Goal: Transaction & Acquisition: Purchase product/service

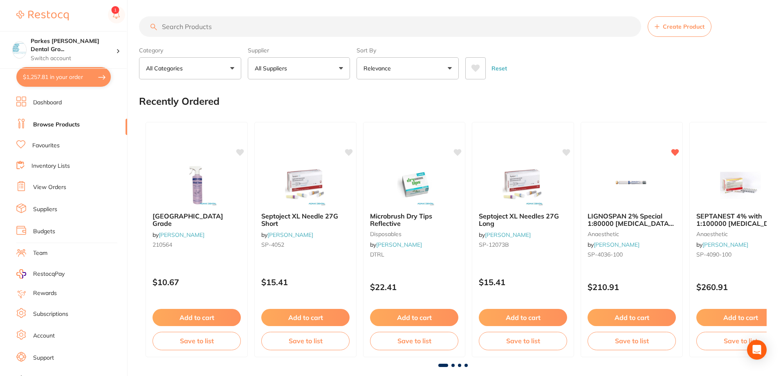
click at [188, 30] on input "search" at bounding box center [390, 26] width 502 height 20
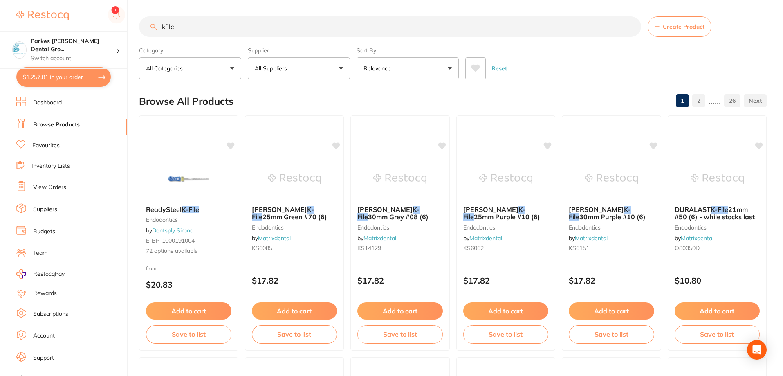
type input "kfile"
click at [313, 68] on button "All Suppliers" at bounding box center [299, 68] width 102 height 22
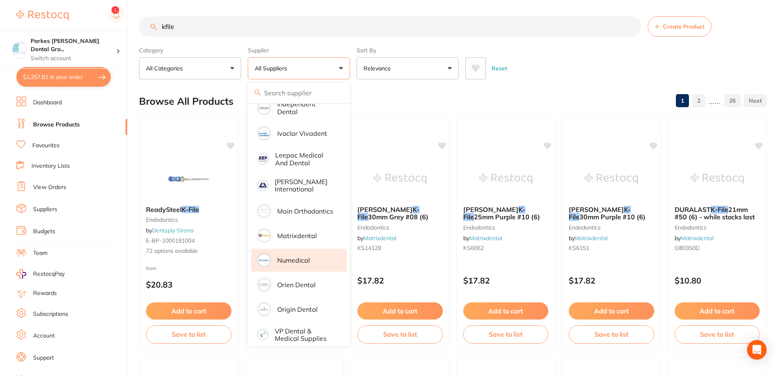
scroll to position [369, 0]
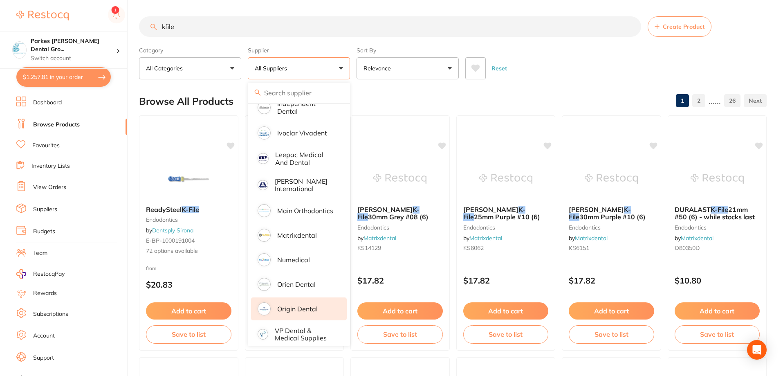
click at [294, 305] on p "Origin Dental" at bounding box center [297, 308] width 40 height 7
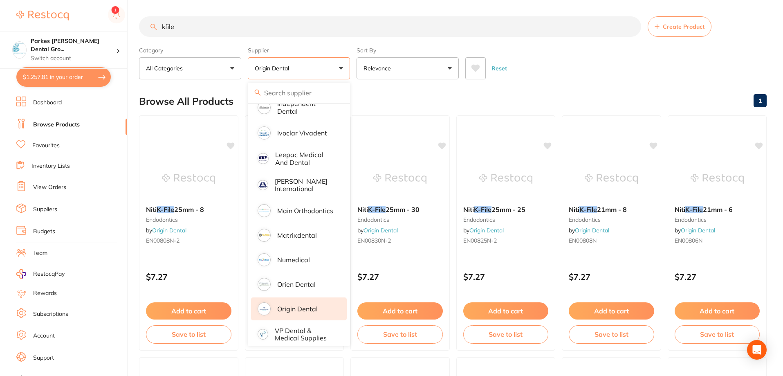
click at [578, 54] on div "Reset" at bounding box center [612, 65] width 295 height 29
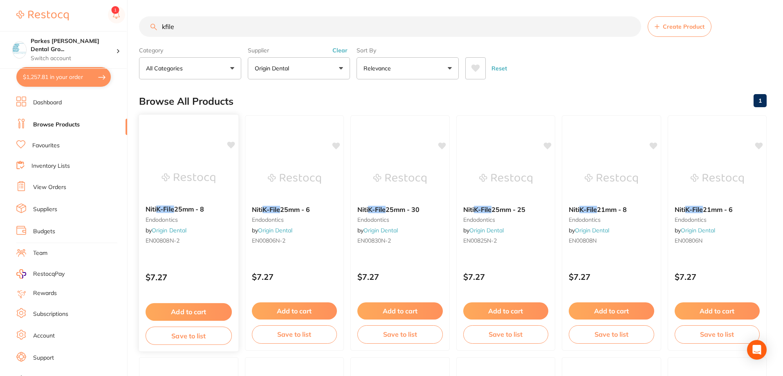
click at [196, 310] on button "Add to cart" at bounding box center [189, 312] width 86 height 18
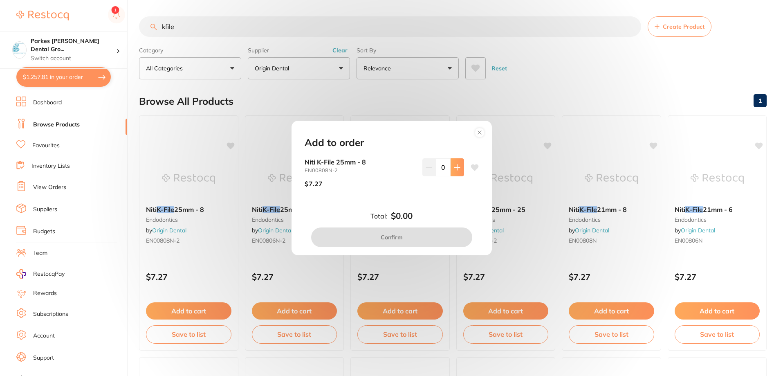
click at [458, 170] on button at bounding box center [457, 167] width 13 height 18
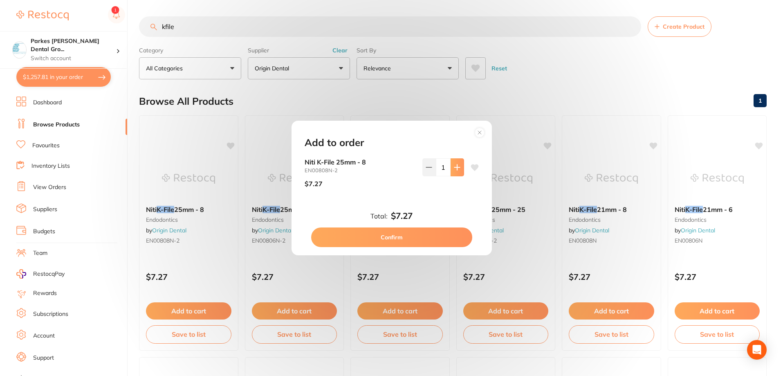
click at [458, 170] on button at bounding box center [457, 167] width 13 height 18
type input "3"
click at [422, 231] on button "Confirm" at bounding box center [391, 237] width 161 height 20
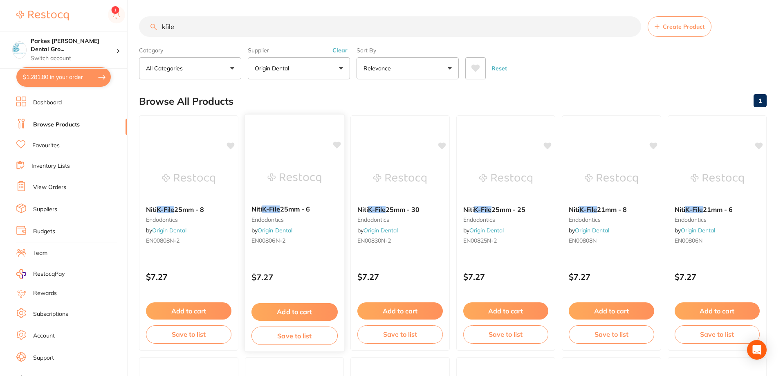
click at [299, 312] on button "Add to cart" at bounding box center [294, 312] width 86 height 18
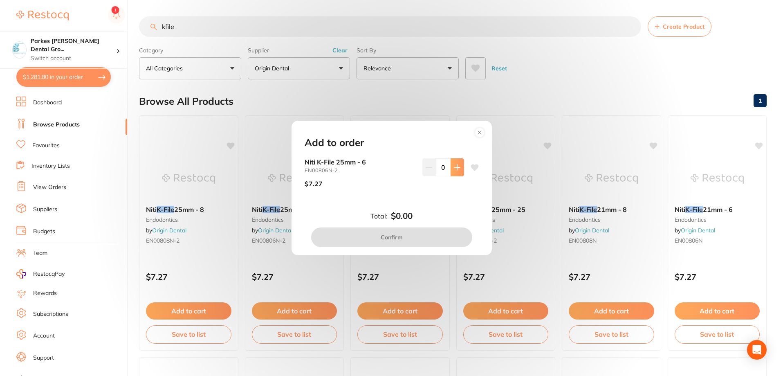
click at [454, 173] on button at bounding box center [457, 167] width 13 height 18
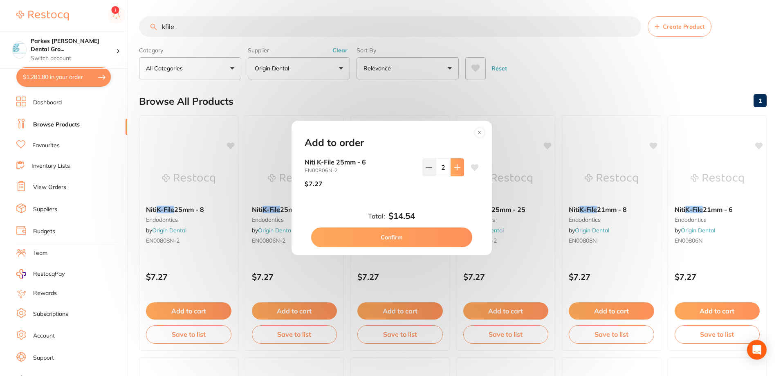
click at [454, 173] on button at bounding box center [457, 167] width 13 height 18
type input "3"
click at [392, 235] on button "Confirm" at bounding box center [391, 237] width 161 height 20
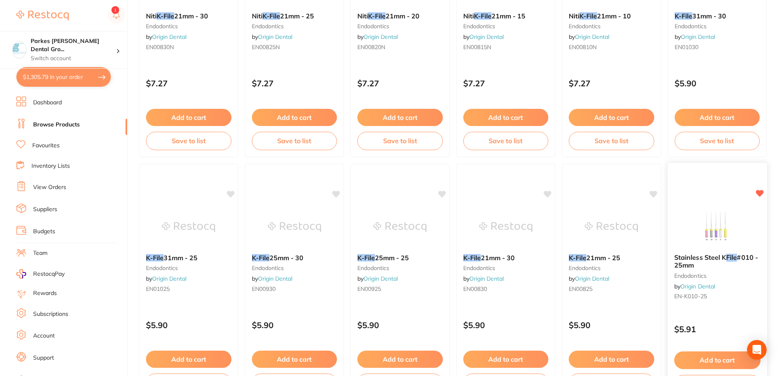
scroll to position [450, 0]
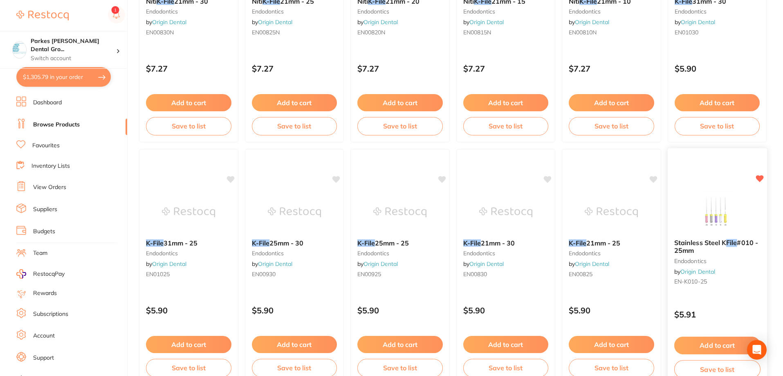
click at [716, 342] on button "Add to cart" at bounding box center [717, 346] width 86 height 18
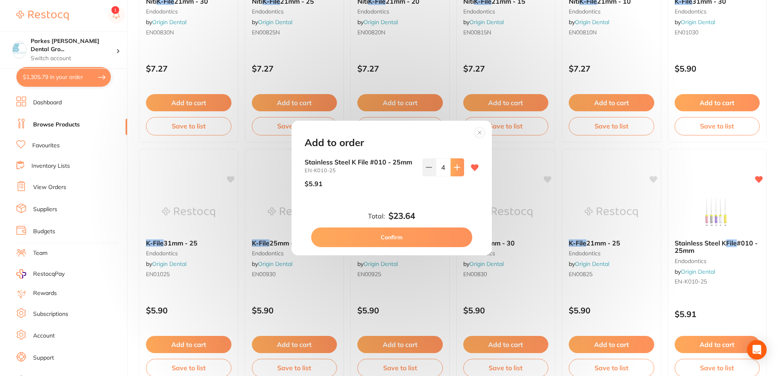
click at [456, 171] on button at bounding box center [457, 167] width 13 height 18
type input "6"
click at [420, 233] on button "Confirm" at bounding box center [391, 237] width 161 height 20
type input "6"
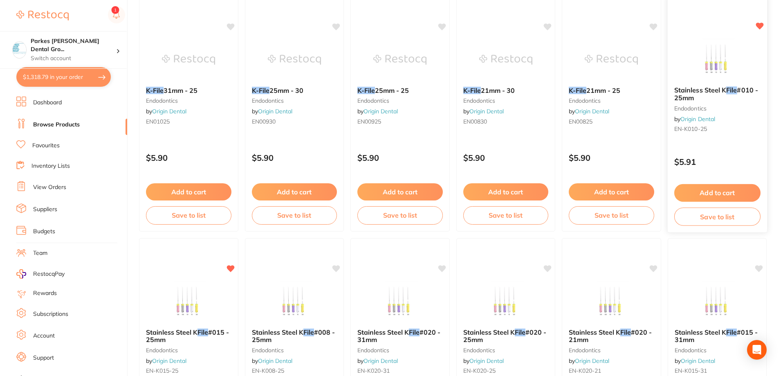
scroll to position [654, 0]
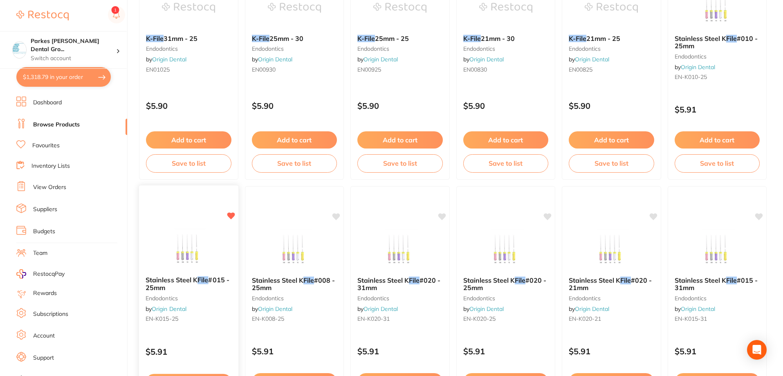
click at [210, 321] on small "EN-K015-25" at bounding box center [189, 318] width 86 height 7
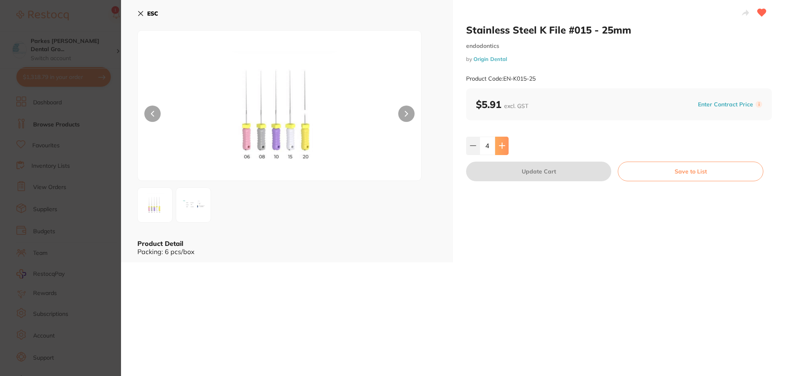
click at [503, 146] on icon at bounding box center [501, 145] width 5 height 5
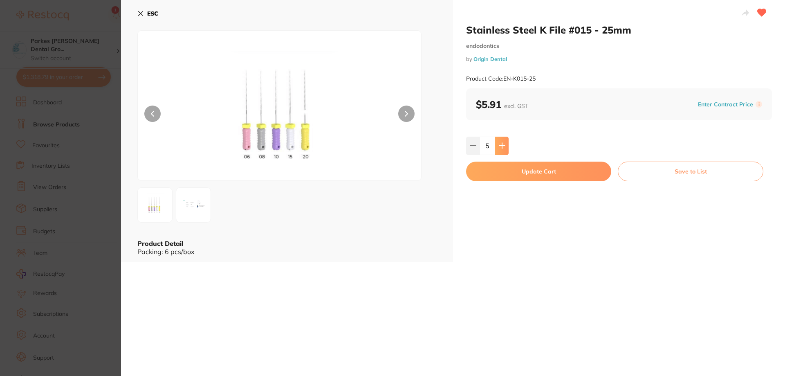
click at [499, 147] on icon at bounding box center [502, 145] width 7 height 7
type input "6"
click at [508, 173] on button "Update Cart" at bounding box center [538, 172] width 145 height 20
type input "6"
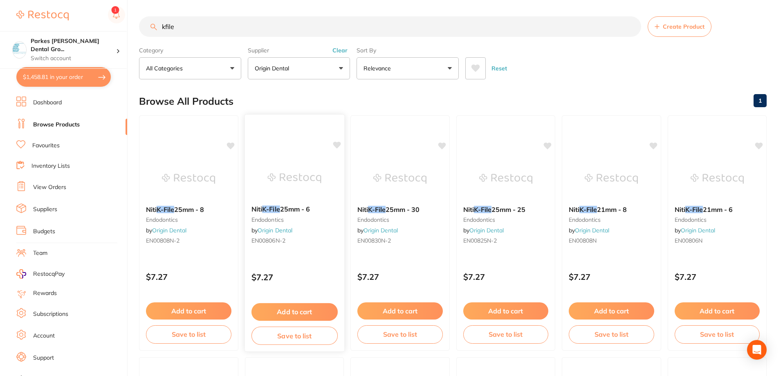
click at [306, 157] on img at bounding box center [294, 177] width 54 height 41
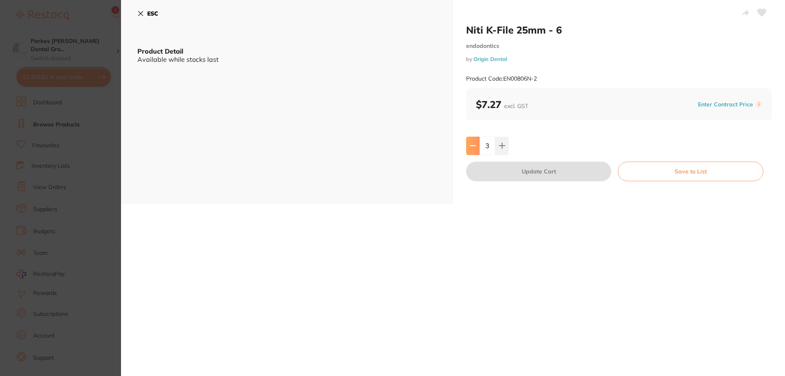
click at [475, 143] on icon at bounding box center [473, 145] width 7 height 7
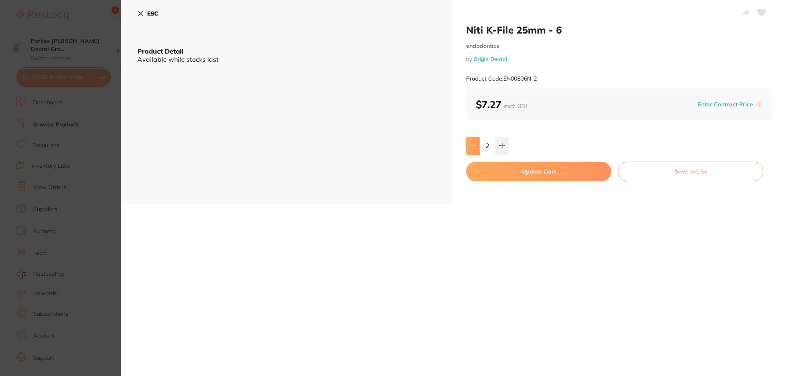
click at [475, 143] on icon at bounding box center [473, 145] width 7 height 7
type input "0"
click at [583, 178] on button "Update Cart" at bounding box center [538, 172] width 145 height 20
type input "0"
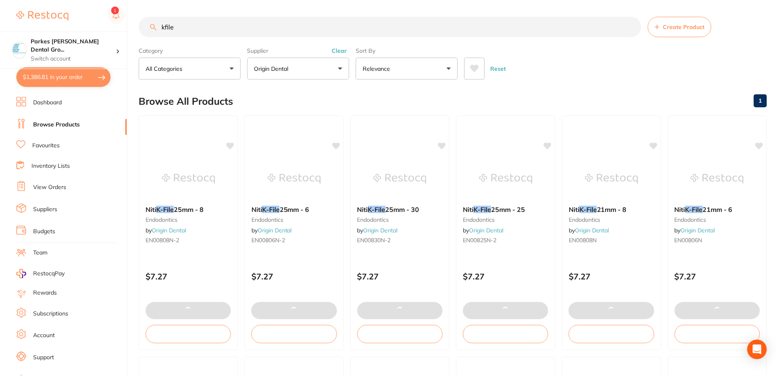
scroll to position [2, 0]
click at [526, 172] on img at bounding box center [505, 177] width 53 height 41
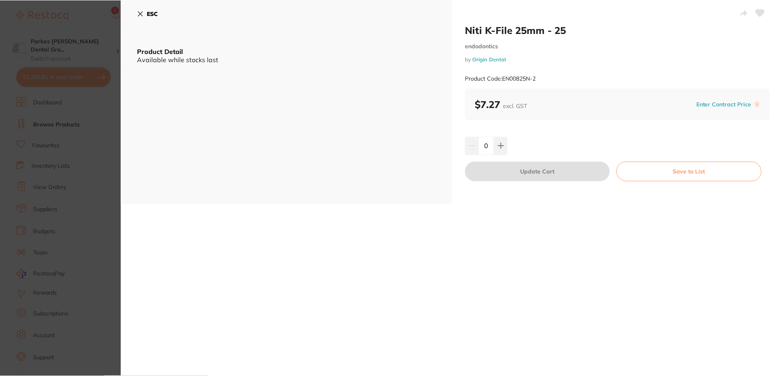
scroll to position [2, 0]
click at [139, 14] on icon at bounding box center [140, 13] width 7 height 7
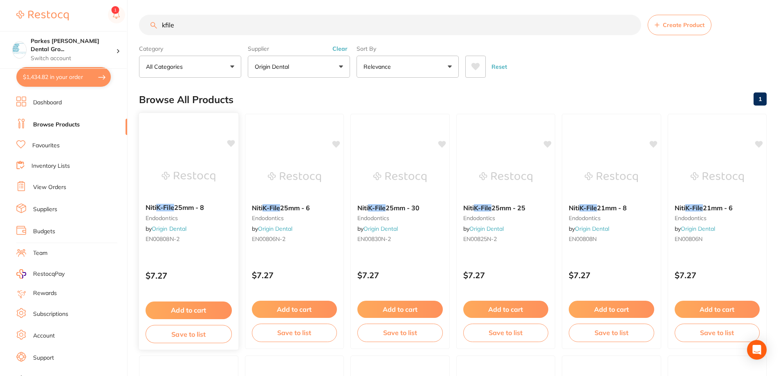
click at [202, 259] on div "Niti K-File 25mm - 8 endodontics by Origin Dental EN00808N-2 $7.27 Add to cart …" at bounding box center [189, 231] width 100 height 238
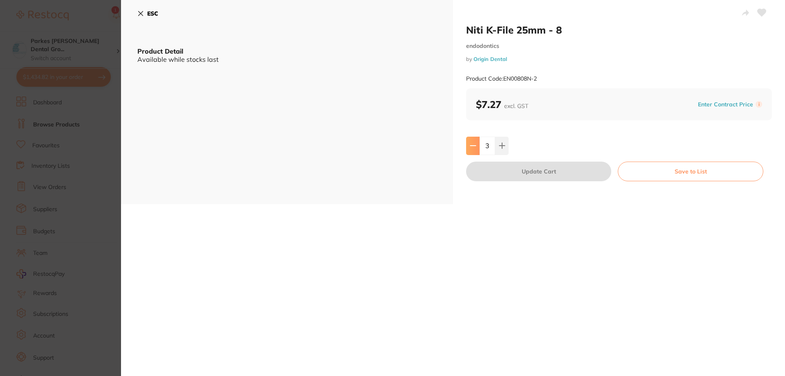
click at [471, 143] on icon at bounding box center [473, 145] width 7 height 7
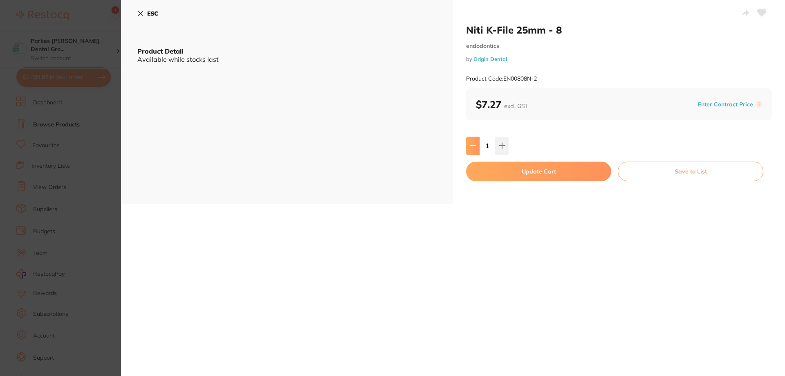
click at [471, 143] on icon at bounding box center [473, 145] width 7 height 7
type input "0"
click at [525, 168] on button "Update Cart" at bounding box center [538, 172] width 145 height 20
type input "0"
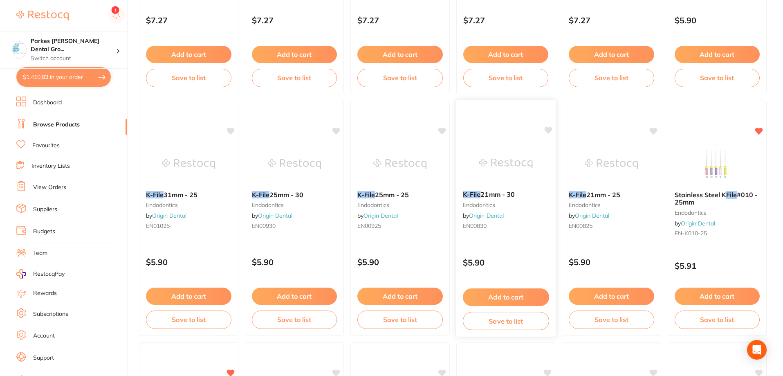
scroll to position [738, 0]
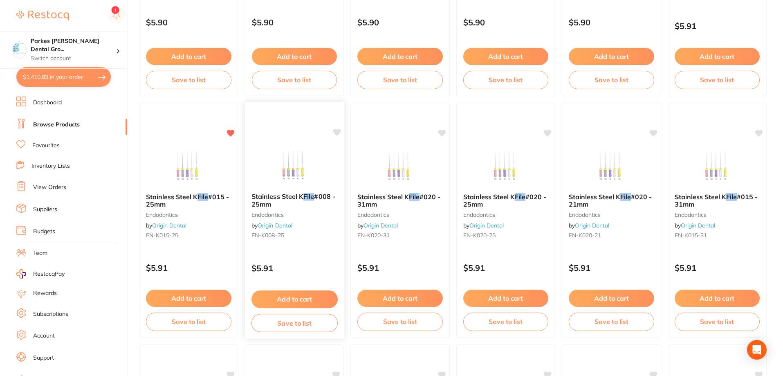
click at [305, 298] on button "Add to cart" at bounding box center [294, 299] width 86 height 18
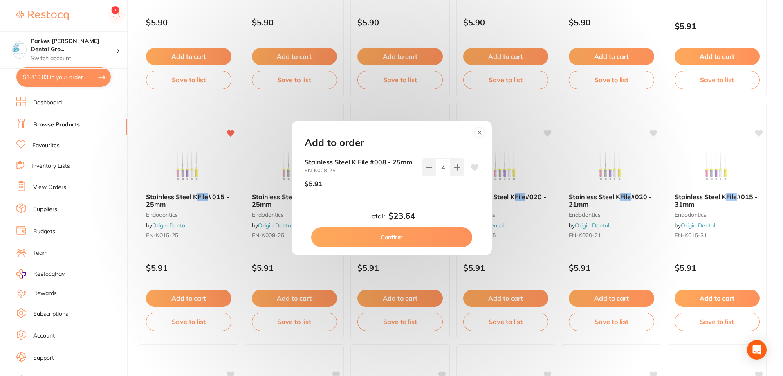
click at [481, 134] on circle at bounding box center [479, 132] width 9 height 9
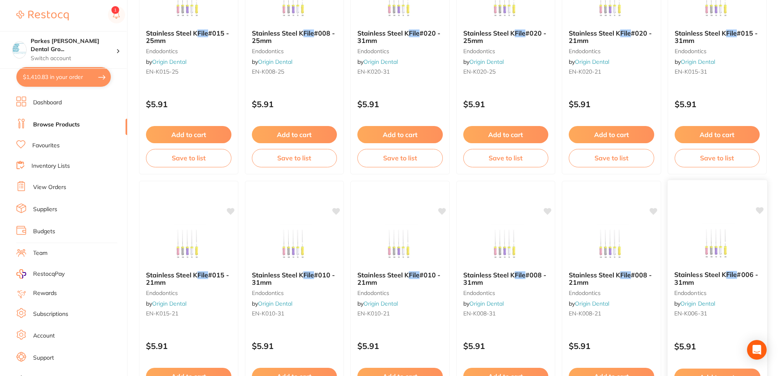
scroll to position [942, 0]
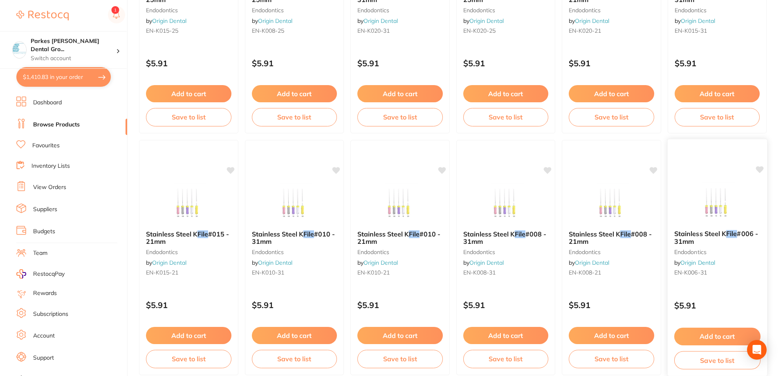
click at [717, 335] on button "Add to cart" at bounding box center [717, 337] width 86 height 18
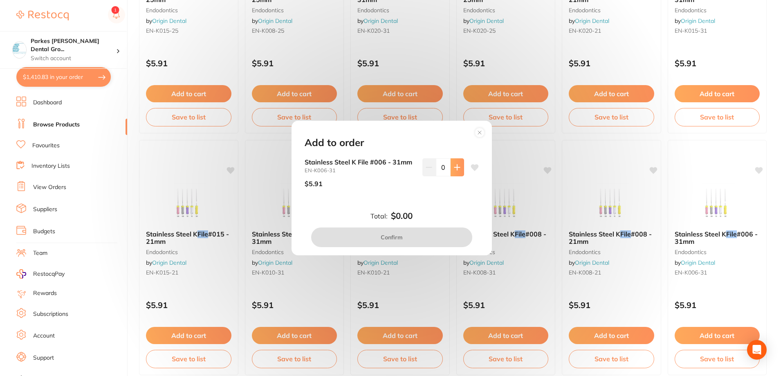
click at [454, 168] on icon at bounding box center [457, 167] width 7 height 7
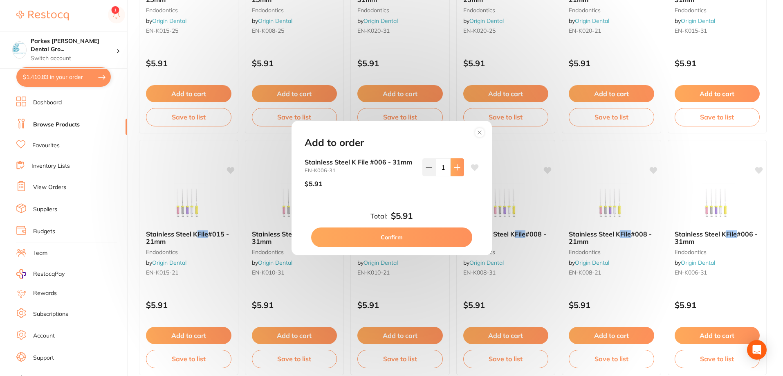
click at [454, 168] on icon at bounding box center [457, 167] width 7 height 7
type input "3"
click at [413, 236] on button "Confirm" at bounding box center [391, 237] width 161 height 20
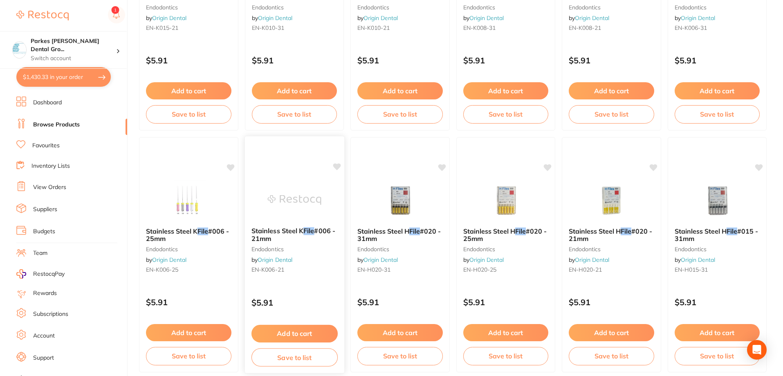
scroll to position [1187, 0]
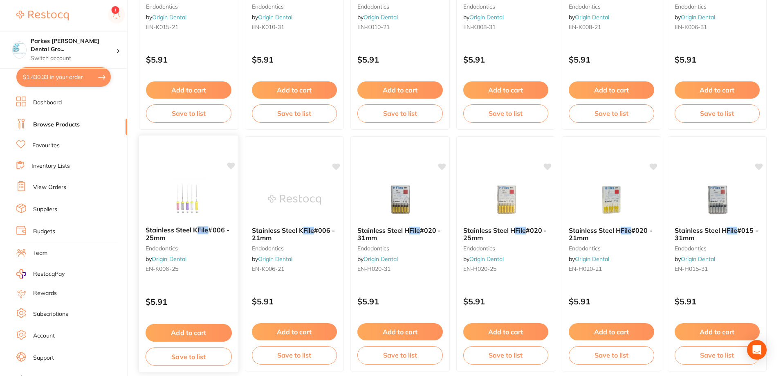
click at [210, 280] on div "Stainless Steel K File #006 - 25mm endodontics by Origin Dental EN-K006-25" at bounding box center [188, 251] width 99 height 63
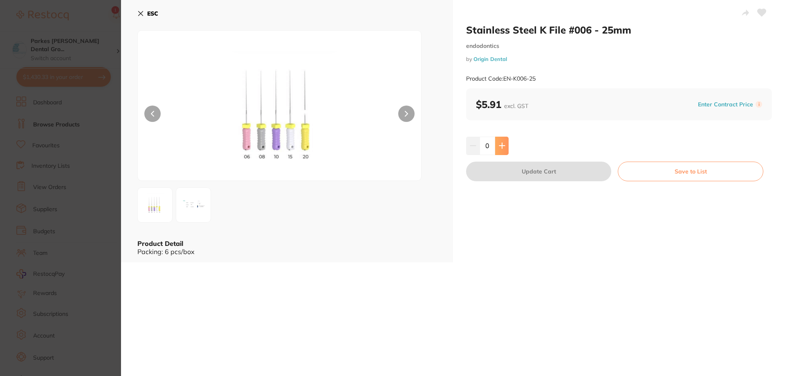
click at [505, 144] on button at bounding box center [501, 146] width 13 height 18
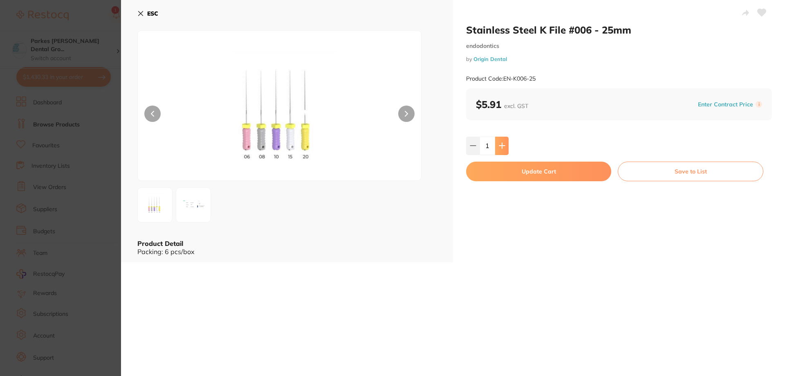
click at [505, 144] on button at bounding box center [501, 146] width 13 height 18
type input "4"
click at [515, 171] on button "Update Cart" at bounding box center [538, 172] width 145 height 20
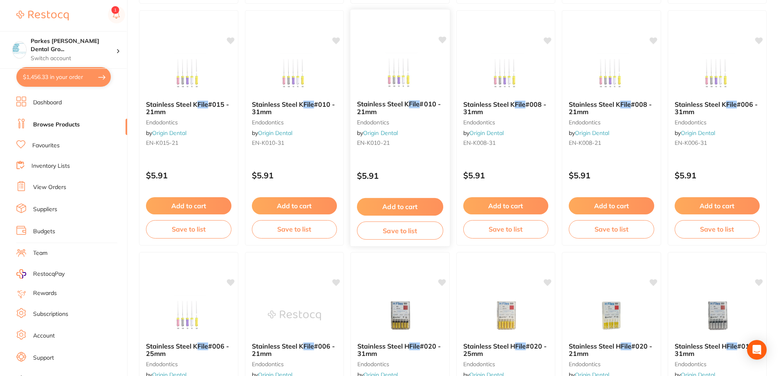
scroll to position [1065, 0]
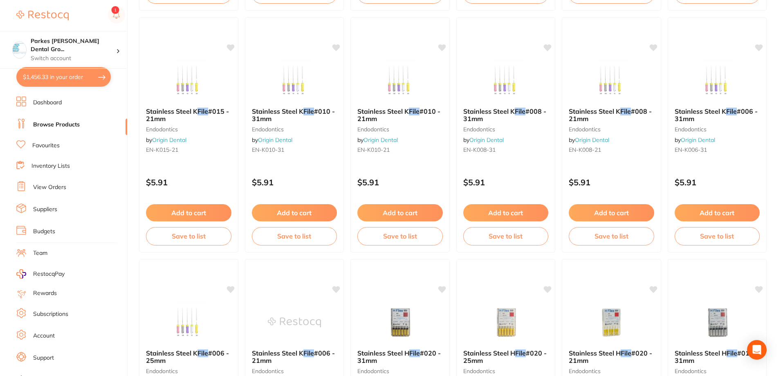
click at [43, 70] on button "$1,456.33 in your order" at bounding box center [63, 77] width 94 height 20
checkbox input "true"
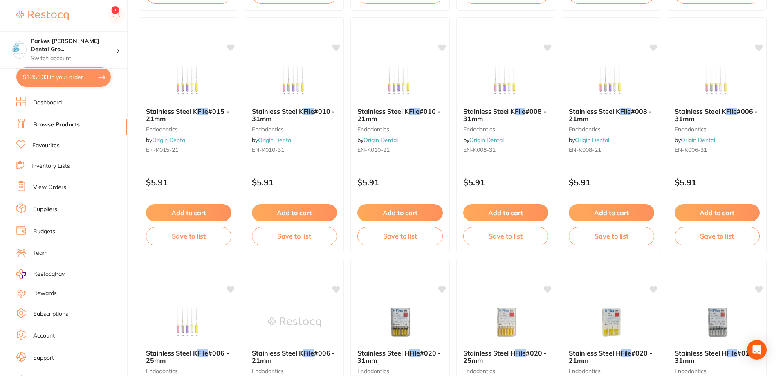
checkbox input "true"
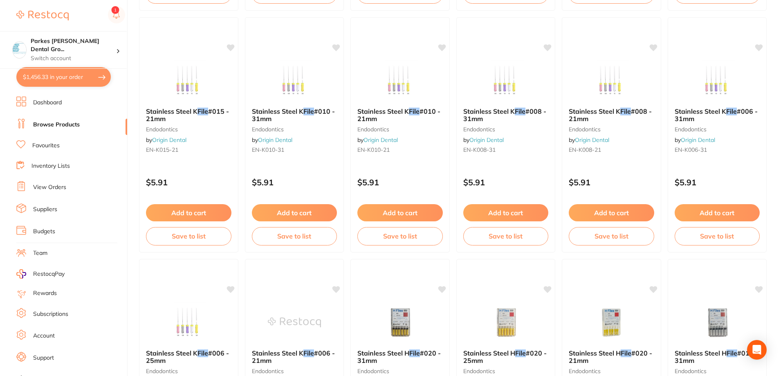
checkbox input "true"
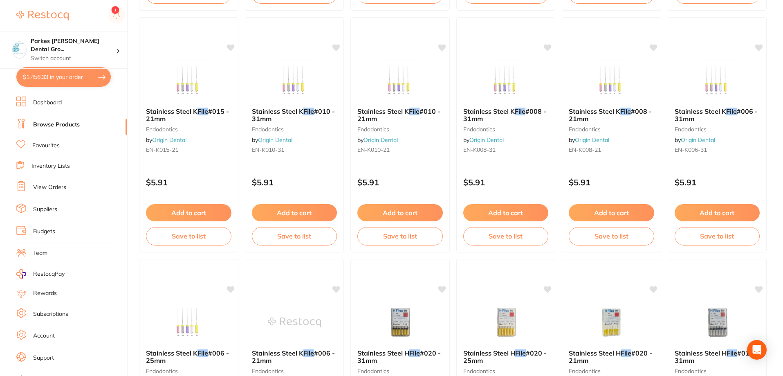
checkbox input "true"
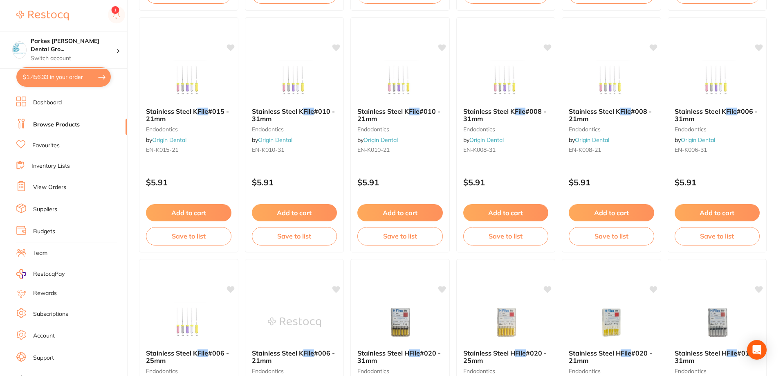
checkbox input "true"
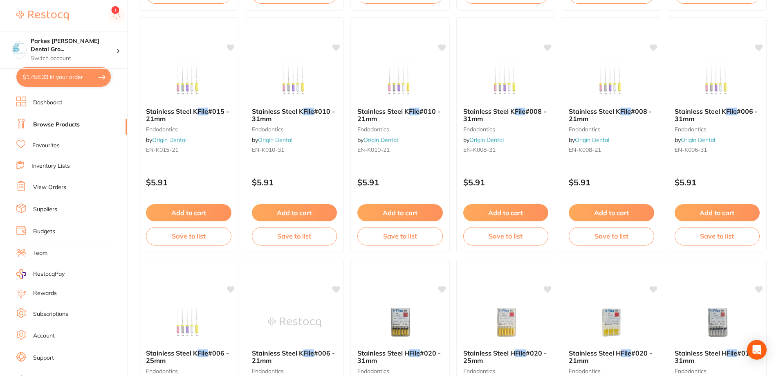
checkbox input "true"
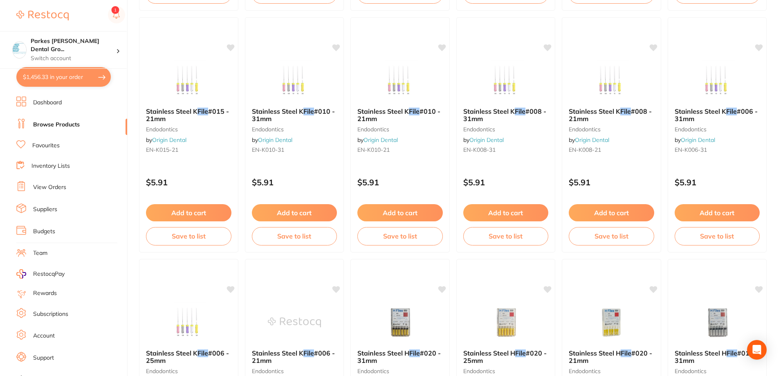
checkbox input "true"
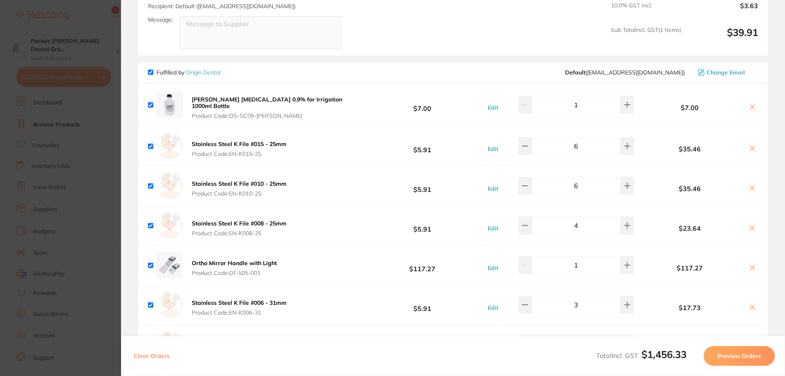
scroll to position [532, 0]
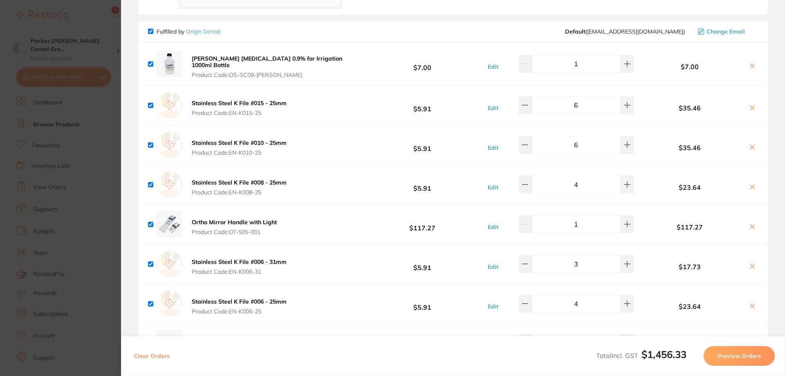
click at [85, 18] on section "Update RRP Set your pre negotiated price for this item. Item Agreed RRP (excl. …" at bounding box center [392, 188] width 785 height 376
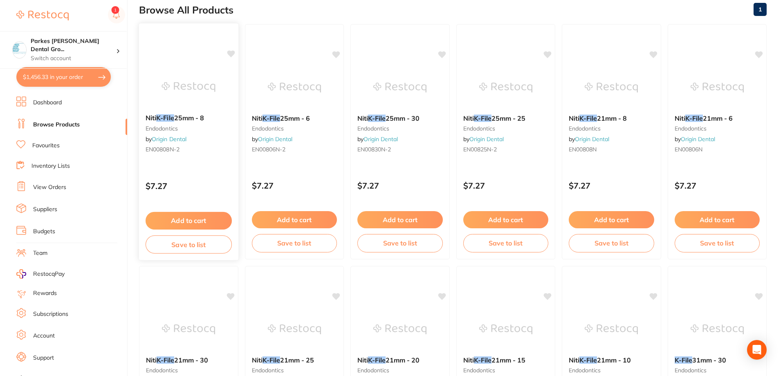
scroll to position [0, 0]
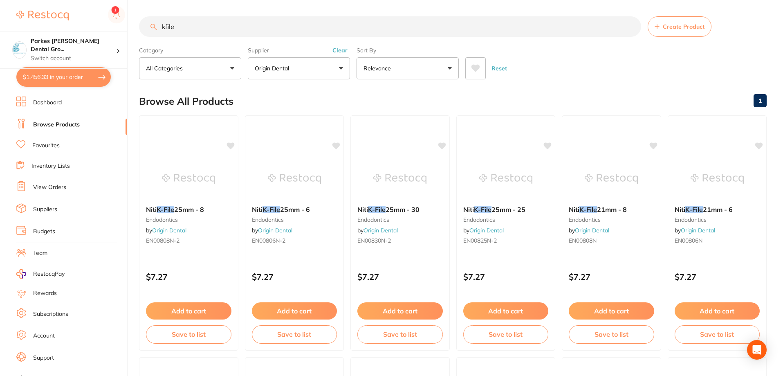
click at [215, 30] on input "kfile" at bounding box center [390, 26] width 502 height 20
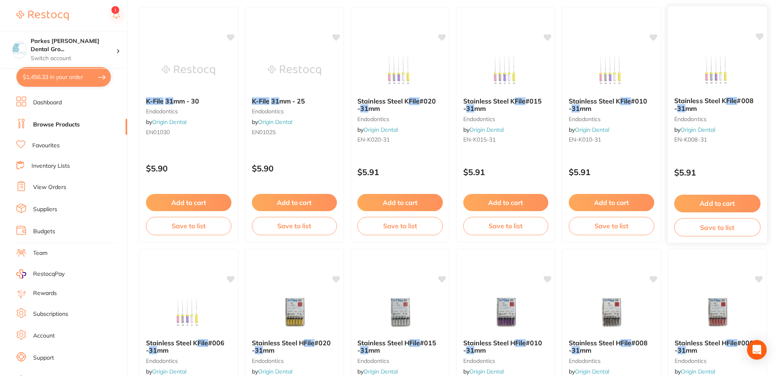
scroll to position [123, 0]
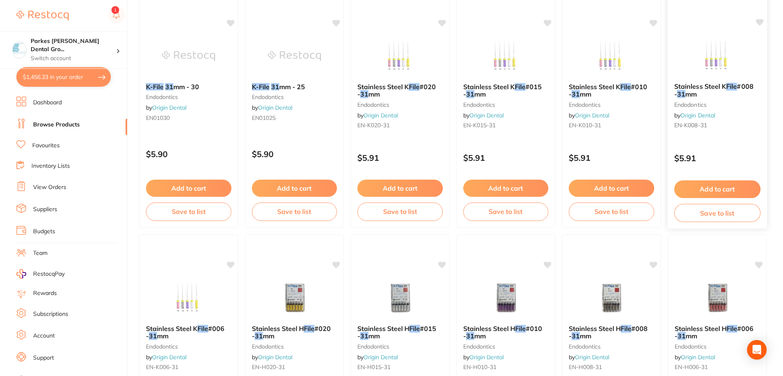
type input "kfile 31"
click at [715, 186] on button "Add to cart" at bounding box center [717, 189] width 86 height 18
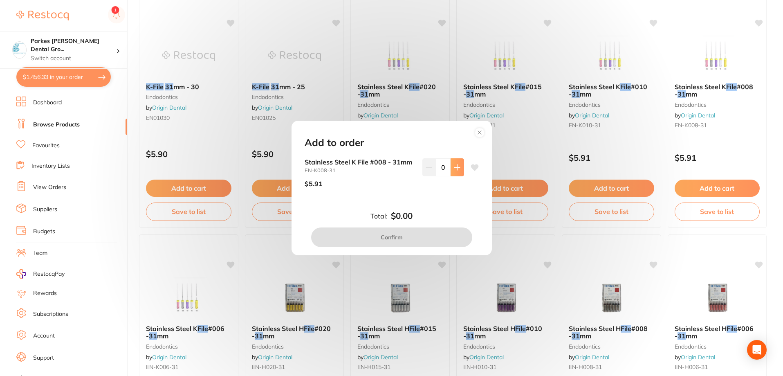
click at [462, 167] on button at bounding box center [457, 167] width 13 height 18
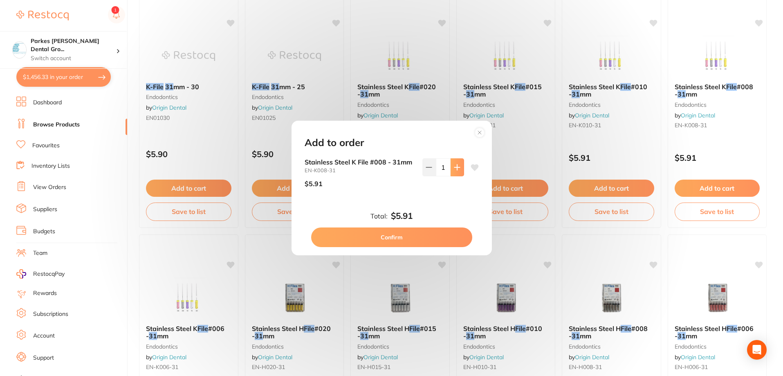
click at [462, 167] on button at bounding box center [457, 167] width 13 height 18
type input "3"
click at [432, 233] on button "Confirm" at bounding box center [391, 237] width 161 height 20
checkbox input "false"
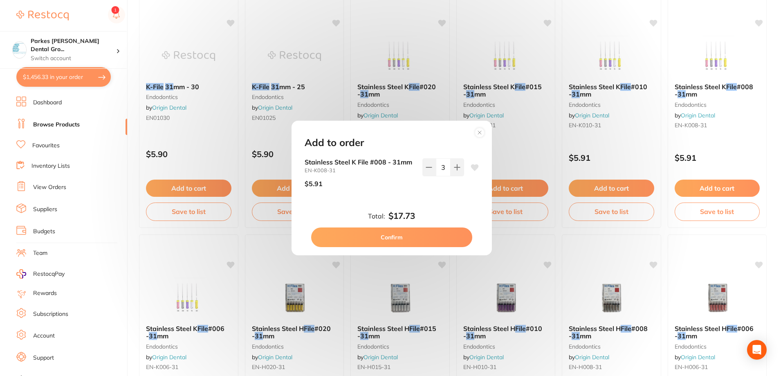
checkbox input "false"
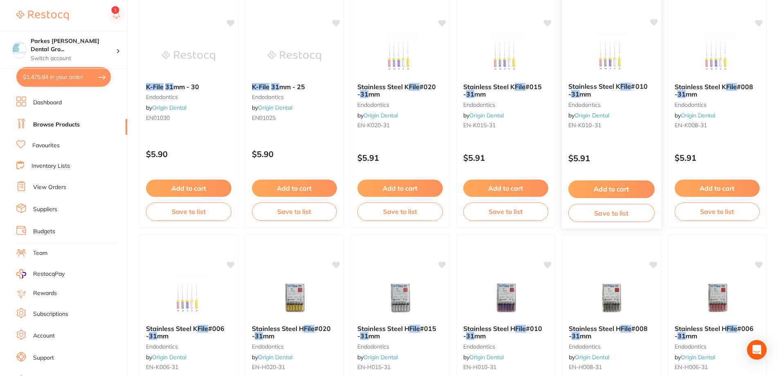
click at [619, 186] on button "Add to cart" at bounding box center [611, 189] width 86 height 18
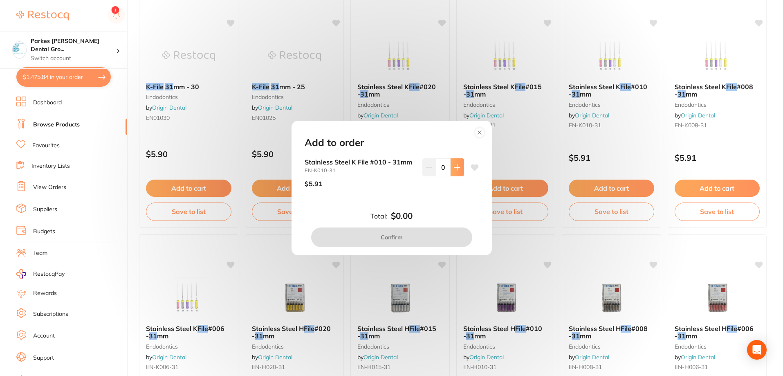
click at [454, 165] on icon at bounding box center [457, 167] width 7 height 7
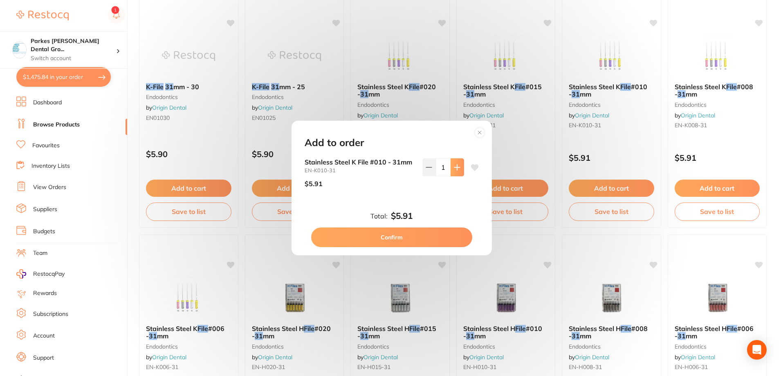
click at [454, 165] on icon at bounding box center [457, 167] width 7 height 7
type input "2"
click at [415, 234] on button "Confirm" at bounding box center [391, 237] width 161 height 20
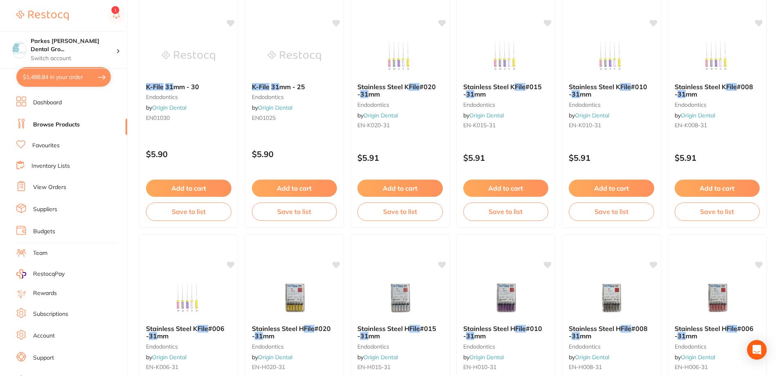
click at [60, 81] on button "$1,488.84 in your order" at bounding box center [63, 77] width 94 height 20
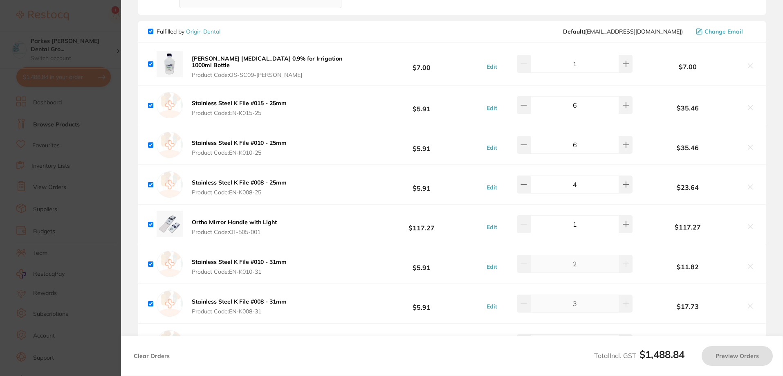
checkbox input "true"
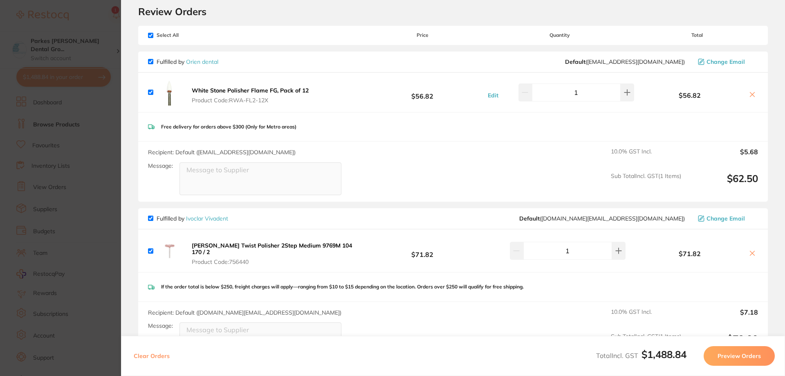
scroll to position [0, 0]
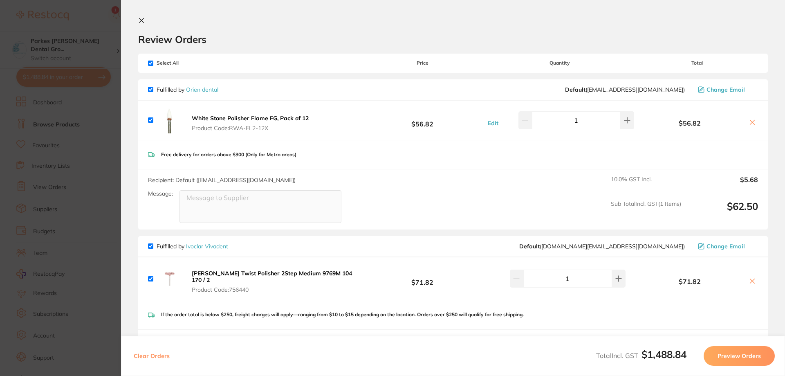
click at [95, 24] on section "Update RRP Set your pre negotiated price for this item. Item Agreed RRP (excl. …" at bounding box center [392, 188] width 785 height 376
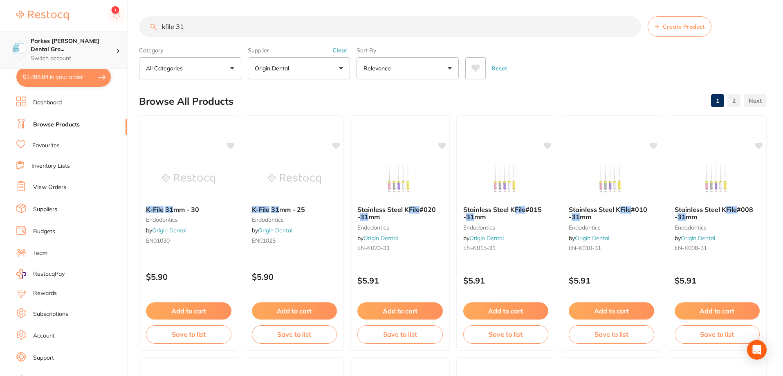
scroll to position [0, 0]
drag, startPoint x: 241, startPoint y: 31, endPoint x: 103, endPoint y: 31, distance: 138.2
click at [103, 31] on div "$1,488.84 Parkes [PERSON_NAME] Dental Gro... Switch account Parkes [PERSON_NAME…" at bounding box center [391, 188] width 783 height 376
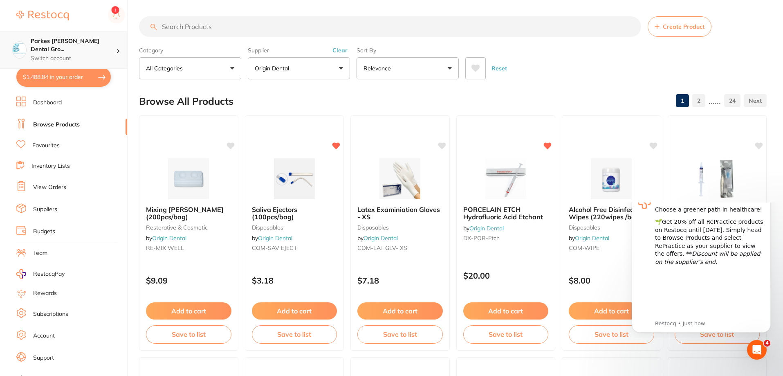
scroll to position [0, 0]
click at [345, 52] on button "Clear" at bounding box center [340, 50] width 20 height 7
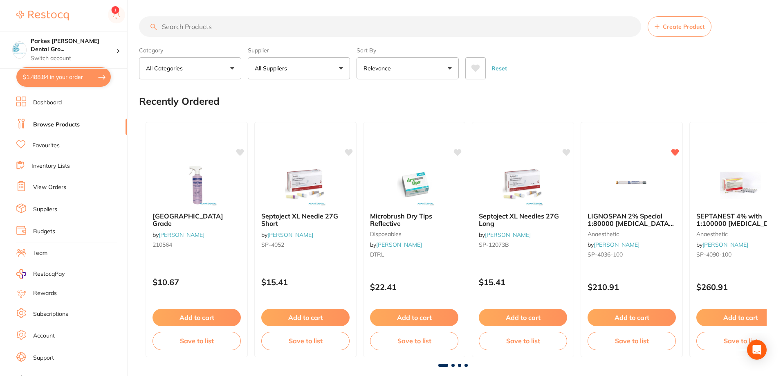
click at [216, 27] on input "search" at bounding box center [390, 26] width 502 height 20
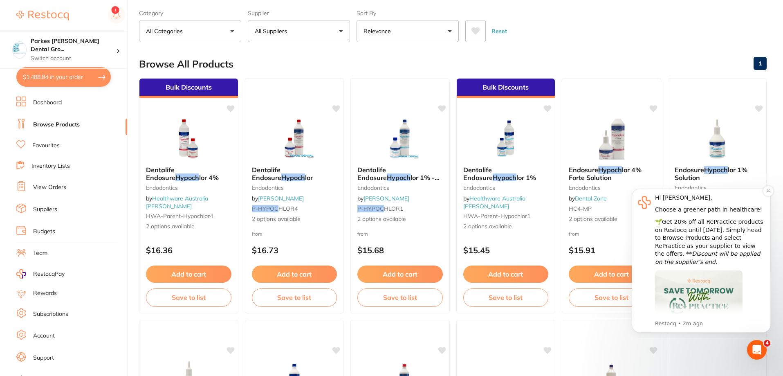
scroll to position [123, 0]
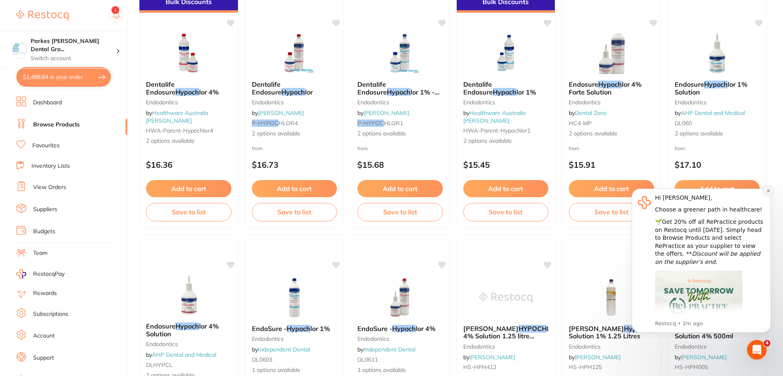
type input "hypoch"
click at [769, 193] on icon "Dismiss notification" at bounding box center [768, 190] width 4 height 4
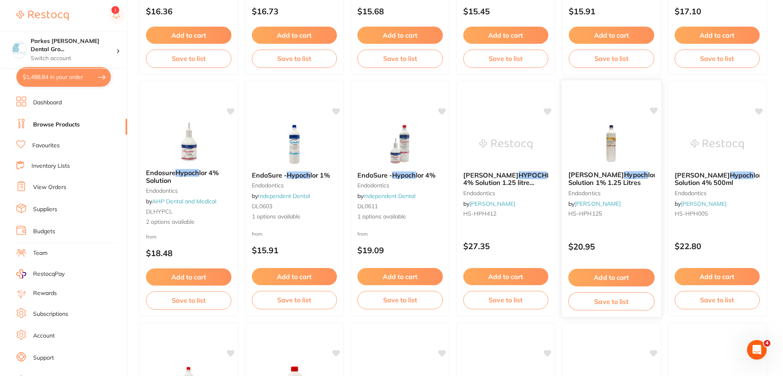
scroll to position [286, 0]
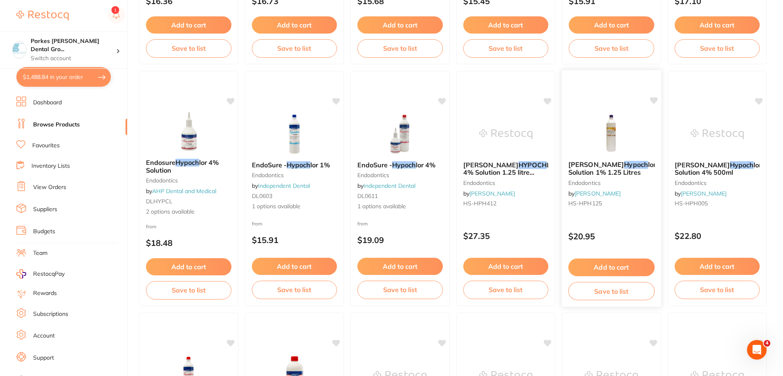
click at [621, 269] on button "Add to cart" at bounding box center [611, 267] width 86 height 18
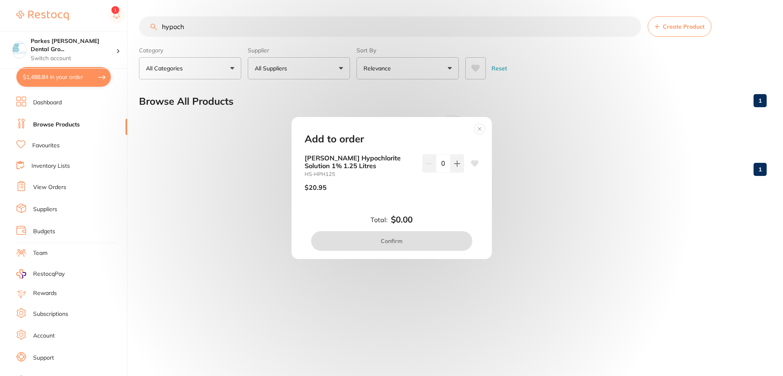
scroll to position [0, 0]
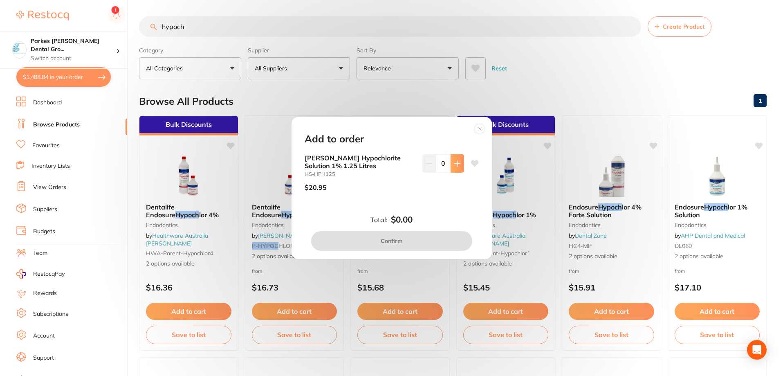
click at [456, 164] on icon at bounding box center [457, 163] width 7 height 7
type input "1"
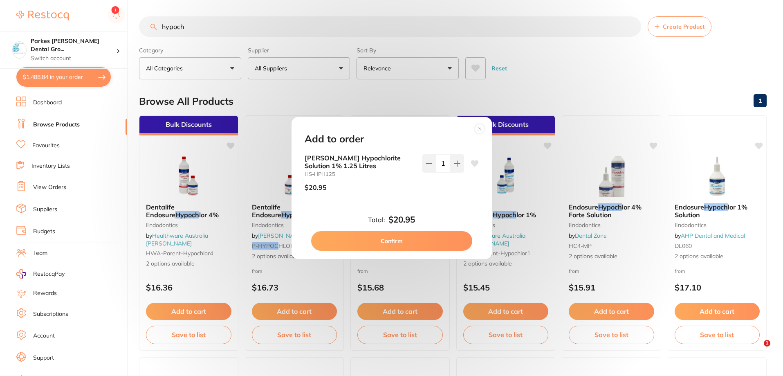
click at [403, 236] on button "Confirm" at bounding box center [391, 241] width 161 height 20
checkbox input "false"
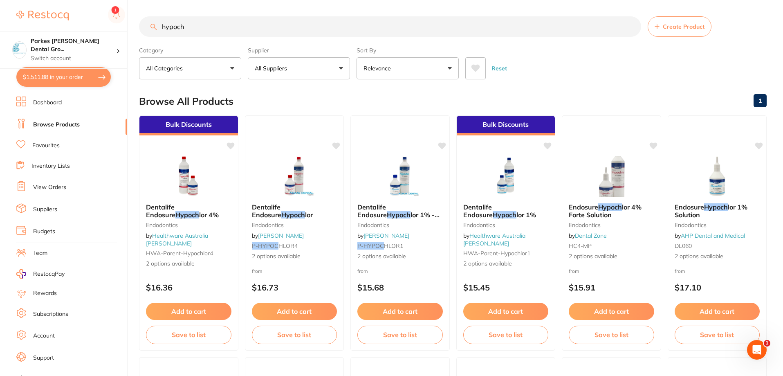
click at [77, 76] on button "$1,511.88 in your order" at bounding box center [63, 77] width 94 height 20
checkbox input "true"
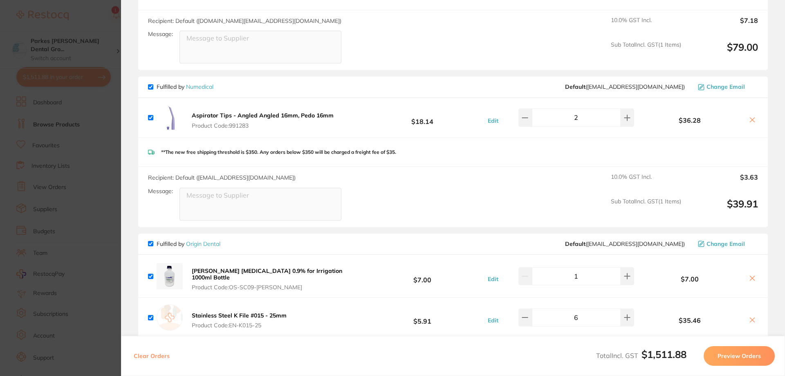
scroll to position [286, 0]
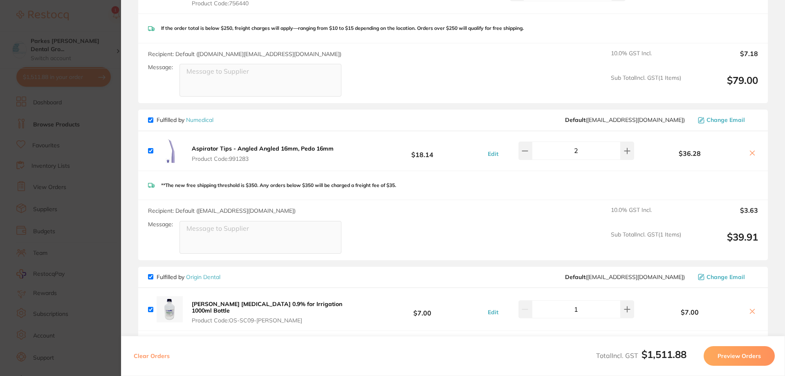
click at [177, 142] on img at bounding box center [170, 151] width 26 height 26
click at [202, 146] on b "Aspirator Tips - Angled Angled 16mm, Pedo 16mm" at bounding box center [263, 148] width 142 height 7
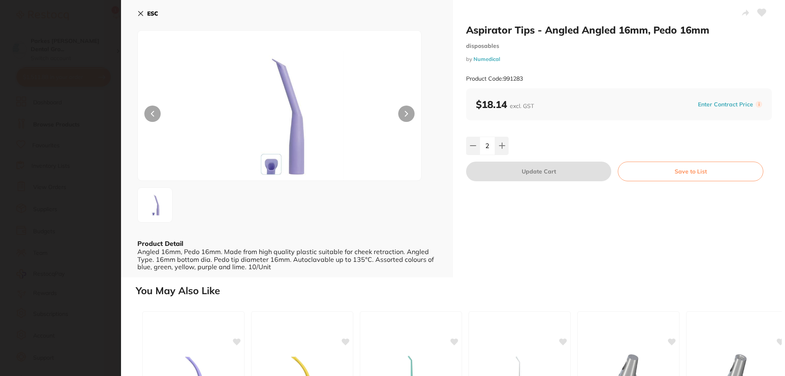
scroll to position [0, 0]
click at [758, 11] on icon at bounding box center [762, 12] width 9 height 7
click at [142, 13] on icon at bounding box center [140, 13] width 7 height 7
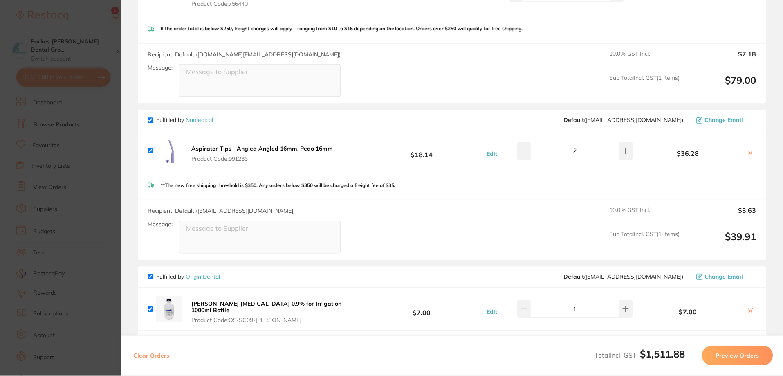
scroll to position [286, 0]
click at [748, 151] on icon at bounding box center [750, 153] width 4 height 4
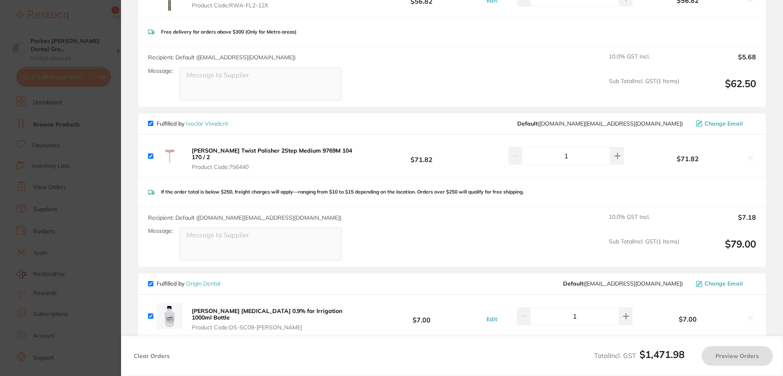
scroll to position [41, 0]
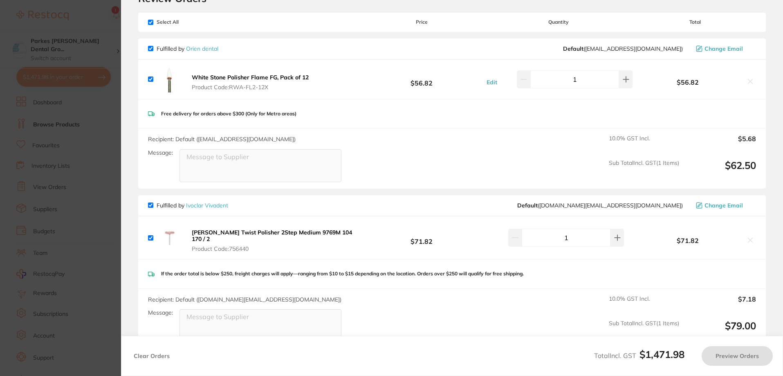
checkbox input "true"
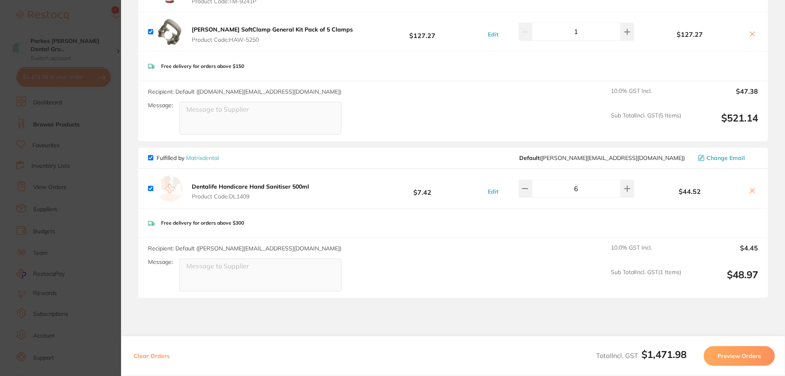
scroll to position [1579, 0]
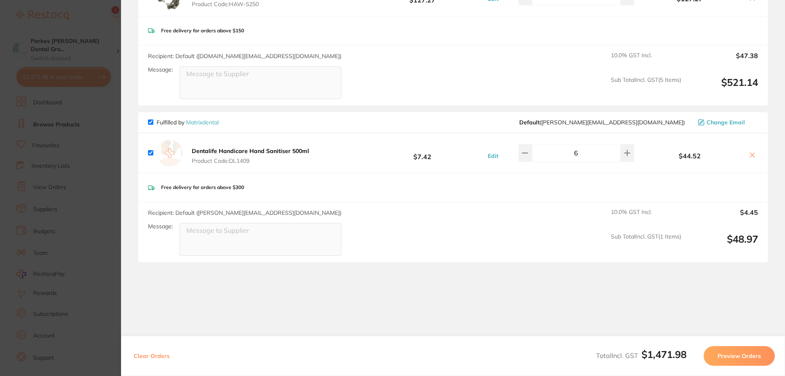
click at [93, 30] on section "Update RRP Set your pre negotiated price for this item. Item Agreed RRP (excl. …" at bounding box center [392, 188] width 785 height 376
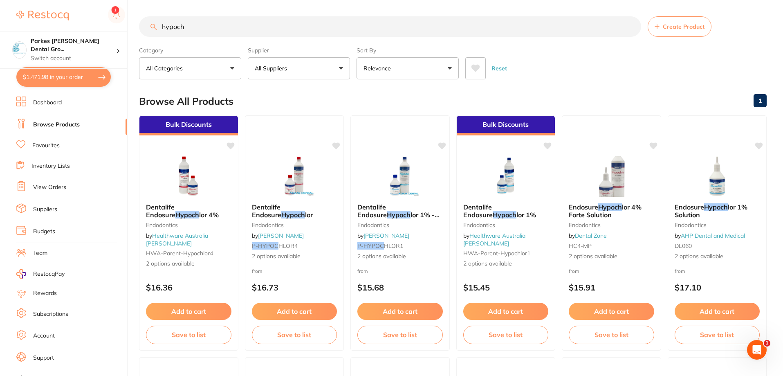
scroll to position [0, 0]
drag, startPoint x: 186, startPoint y: 35, endPoint x: 143, endPoint y: 36, distance: 43.3
click at [143, 36] on div "hypoch Create Product" at bounding box center [453, 26] width 628 height 20
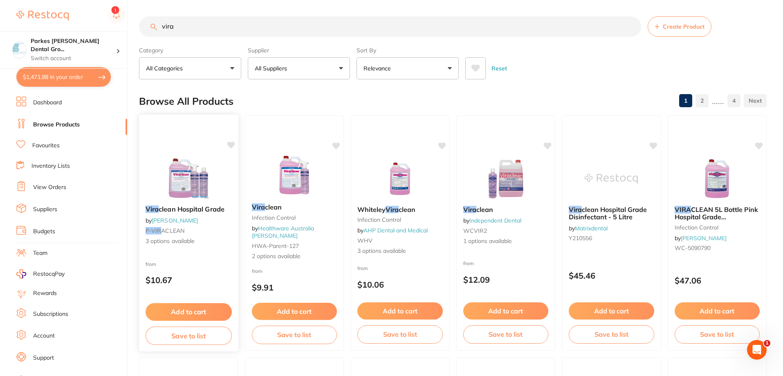
scroll to position [0, 0]
type input "vira"
click at [210, 254] on div "Vira clean Hospital Grade by [PERSON_NAME] P-VIR ACLEAN 3 options available fro…" at bounding box center [189, 233] width 100 height 238
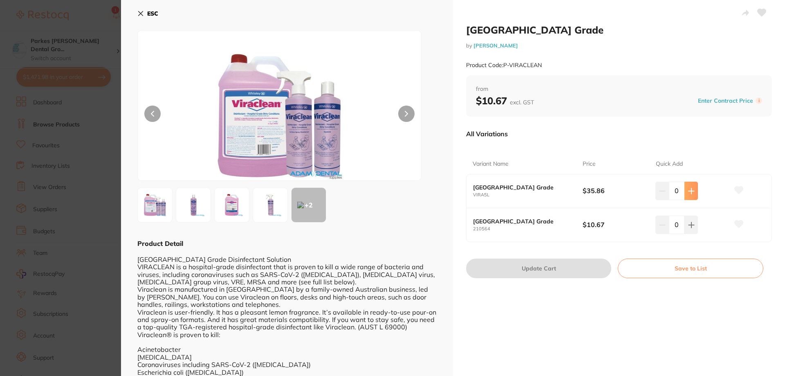
click at [689, 191] on icon at bounding box center [691, 190] width 5 height 5
type input "1"
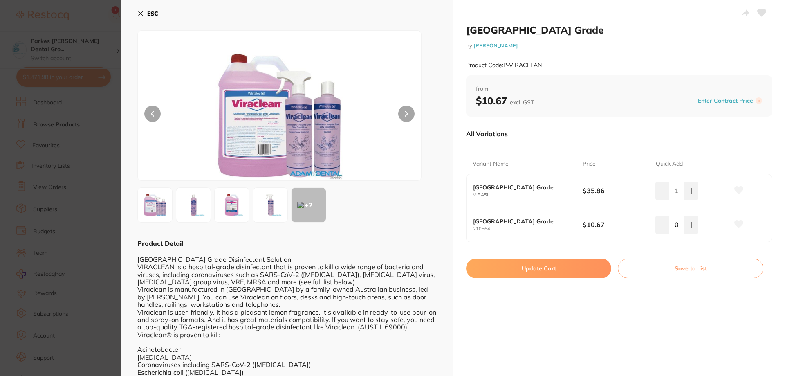
click at [529, 271] on button "Update Cart" at bounding box center [538, 268] width 145 height 20
checkbox input "false"
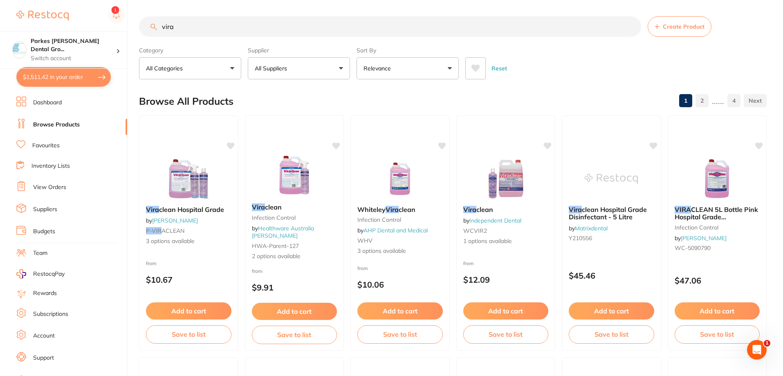
drag, startPoint x: 206, startPoint y: 29, endPoint x: 132, endPoint y: 30, distance: 73.6
click at [133, 29] on div "$1,511.42 Parkes [PERSON_NAME] Dental Gro... Switch account Parkes [PERSON_NAME…" at bounding box center [391, 188] width 783 height 376
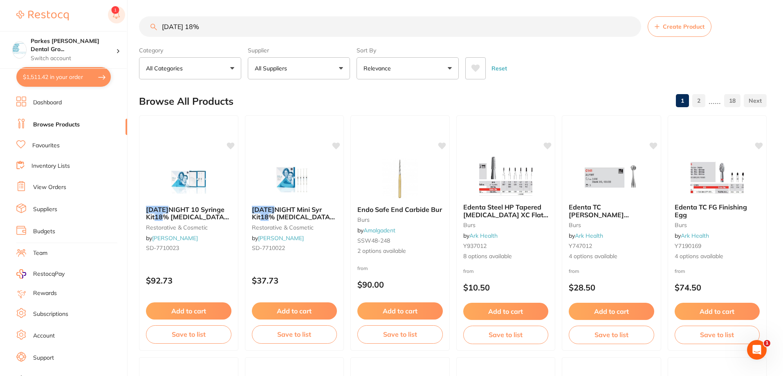
drag, startPoint x: 289, startPoint y: 23, endPoint x: 101, endPoint y: 26, distance: 187.7
click at [113, 23] on div "$1,511.42 Parkes [PERSON_NAME] Dental Gro... Switch account Parkes [PERSON_NAME…" at bounding box center [391, 188] width 783 height 376
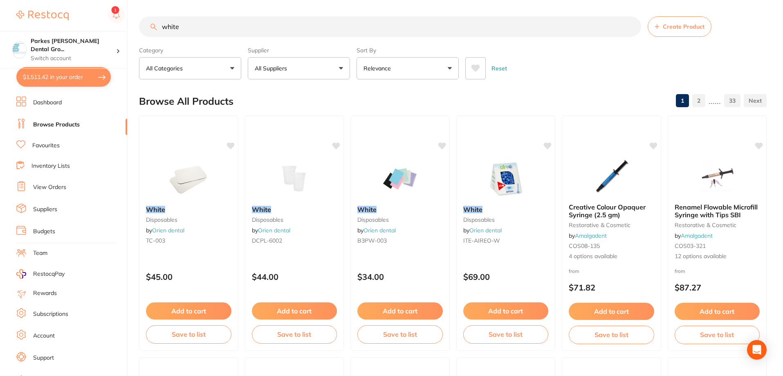
type input "white"
click at [303, 68] on button "All Suppliers" at bounding box center [299, 68] width 102 height 22
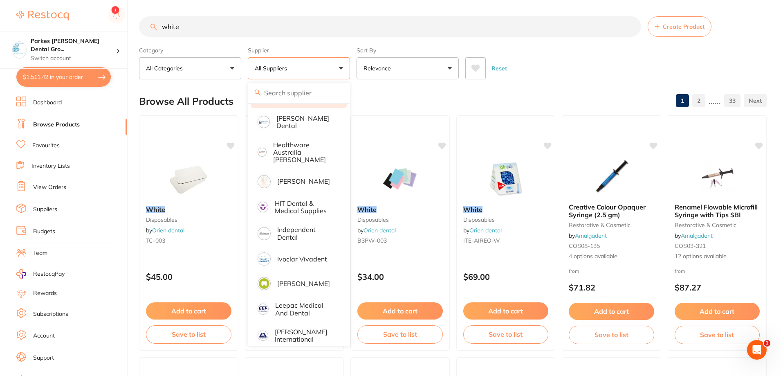
scroll to position [302, 0]
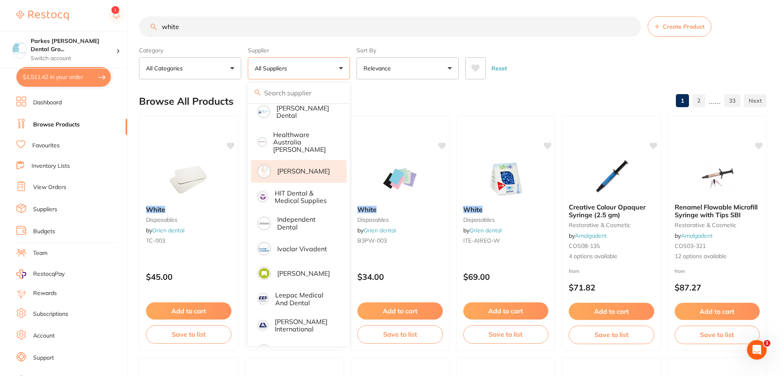
click at [304, 167] on p "[PERSON_NAME]" at bounding box center [303, 170] width 53 height 7
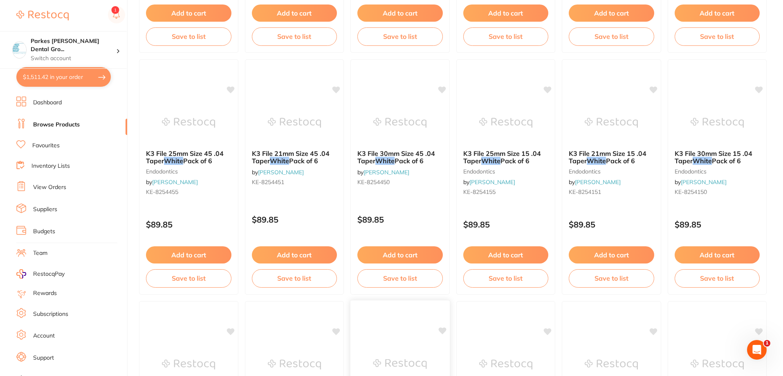
scroll to position [572, 0]
